Goal: Find specific page/section: Find specific page/section

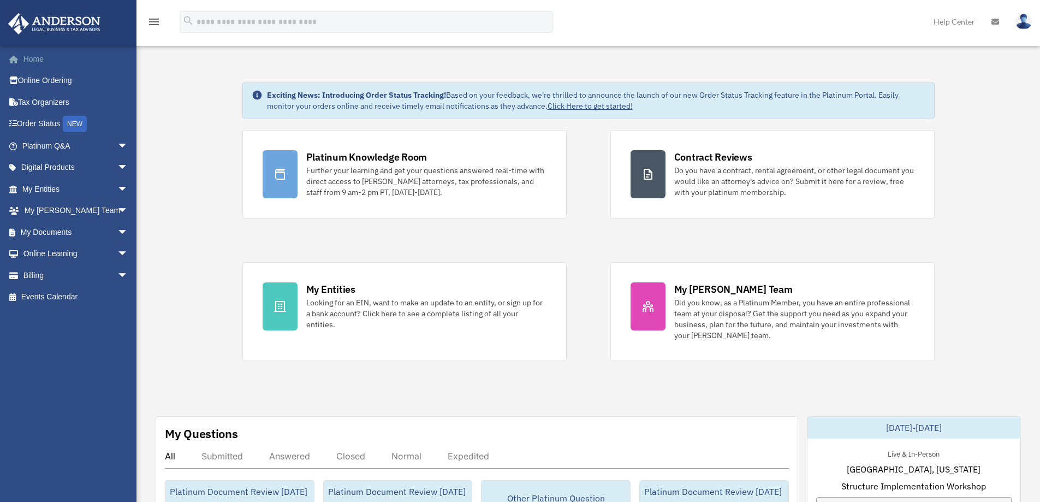
click at [36, 57] on link "Home" at bounding box center [76, 59] width 137 height 22
click at [117, 233] on span "arrow_drop_down" at bounding box center [128, 232] width 22 height 22
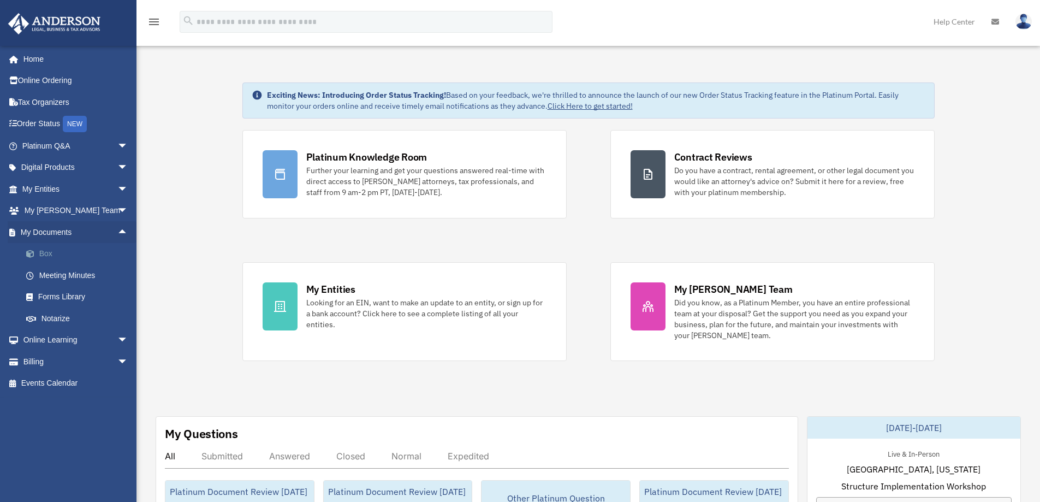
click at [43, 251] on link "Box" at bounding box center [79, 254] width 129 height 22
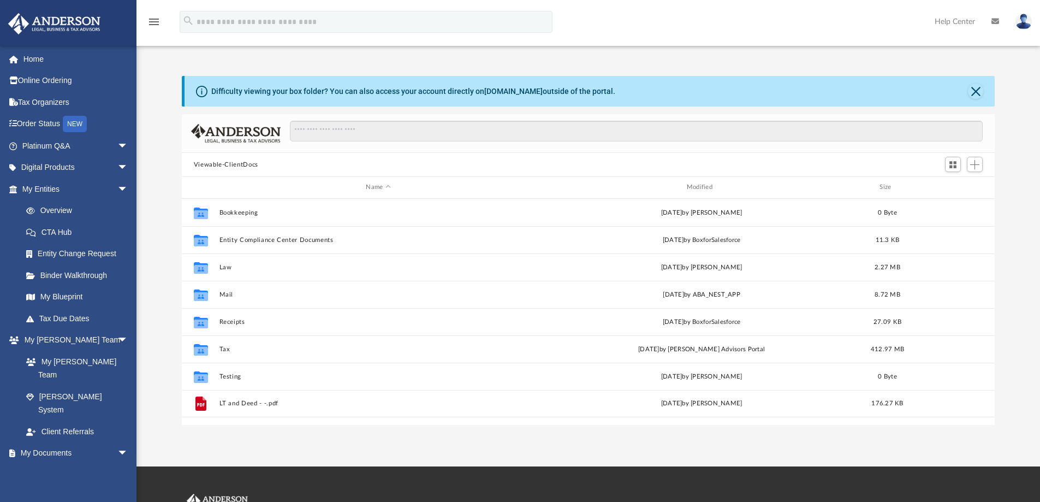
scroll to position [240, 805]
click at [214, 55] on div "Difficulty viewing your box folder? You can also access your account directly o…" at bounding box center [589, 239] width 904 height 372
click at [117, 145] on span "arrow_drop_down" at bounding box center [128, 146] width 22 height 22
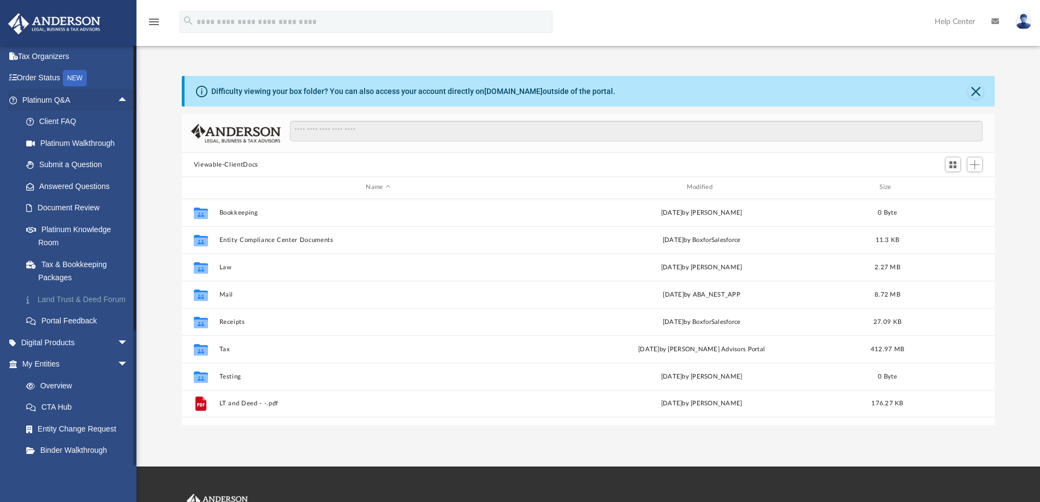
scroll to position [0, 0]
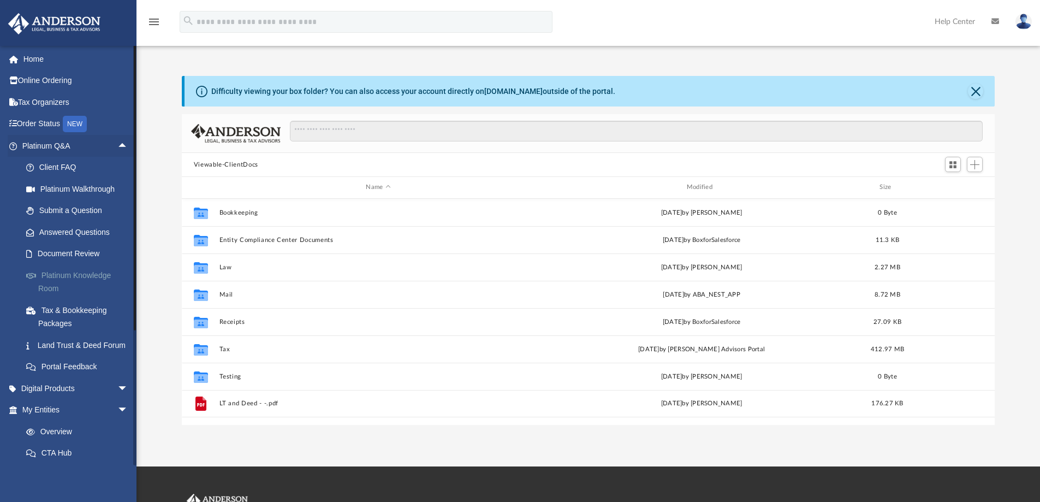
click at [93, 279] on link "Platinum Knowledge Room" at bounding box center [79, 281] width 129 height 35
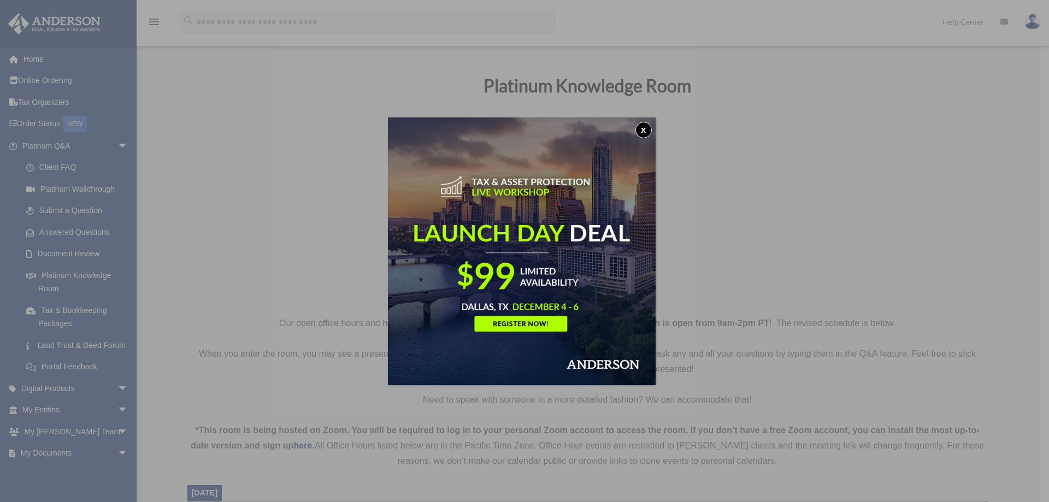
click at [649, 128] on button "x" at bounding box center [643, 130] width 16 height 16
